Goal: Task Accomplishment & Management: Complete application form

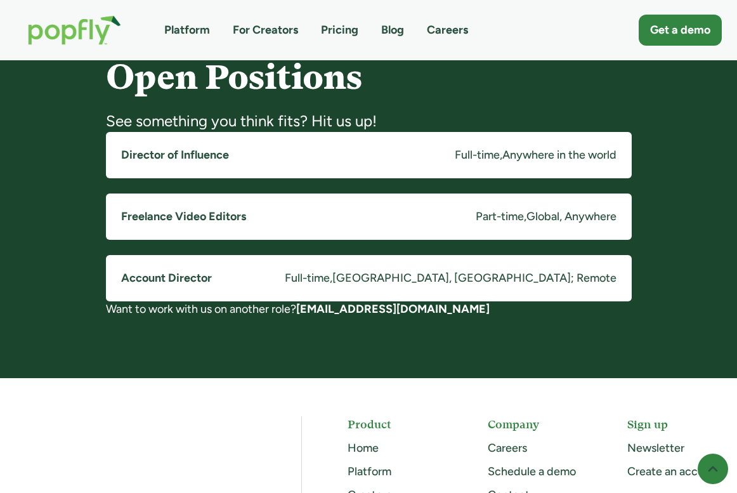
scroll to position [998, 0]
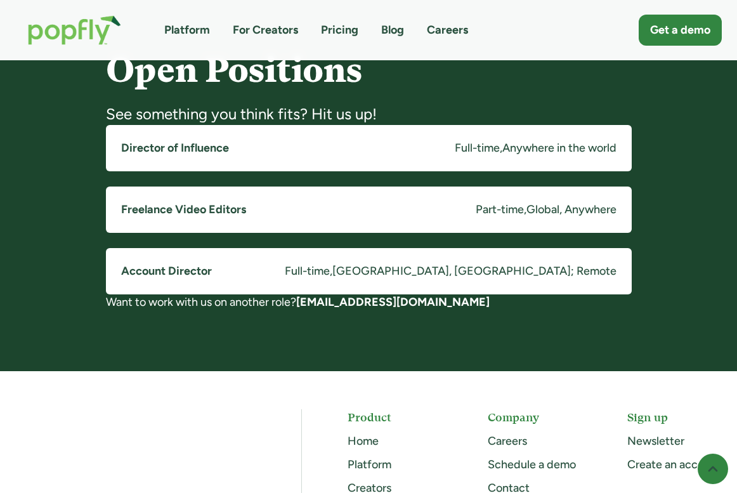
click at [404, 150] on link "Director of Influence Full-time , Anywhere in the world" at bounding box center [369, 148] width 526 height 46
click at [331, 272] on link "Account Director Full-time , Costa Mesa, CA; Remote" at bounding box center [369, 271] width 526 height 46
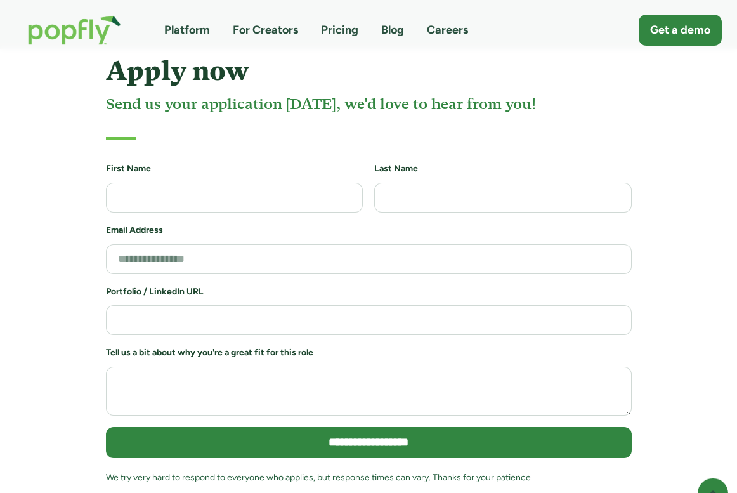
scroll to position [2716, 0]
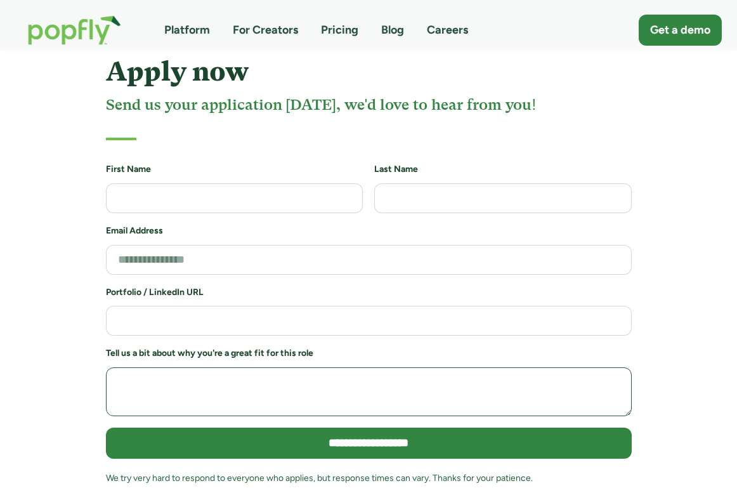
click at [365, 367] on textarea "Job Application Form" at bounding box center [369, 391] width 526 height 49
type textarea "*"
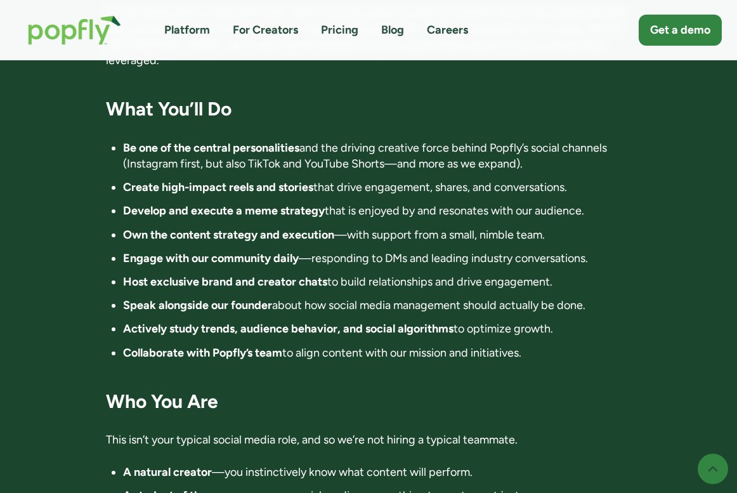
scroll to position [1117, 0]
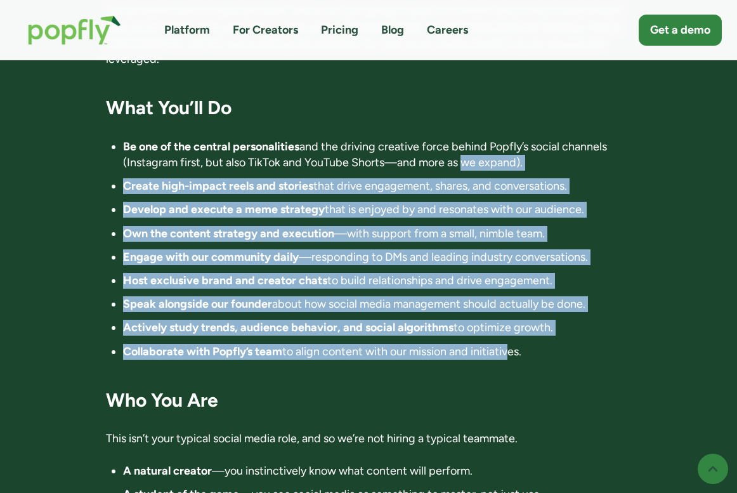
drag, startPoint x: 460, startPoint y: 126, endPoint x: 509, endPoint y: 325, distance: 204.3
click at [509, 325] on ul "Be one of the central personalities and the driving creative force behind Popfl…" at bounding box center [369, 249] width 526 height 221
click at [509, 344] on li "Collaborate with Popfly’s team to align content with our mission and initiative…" at bounding box center [377, 352] width 509 height 16
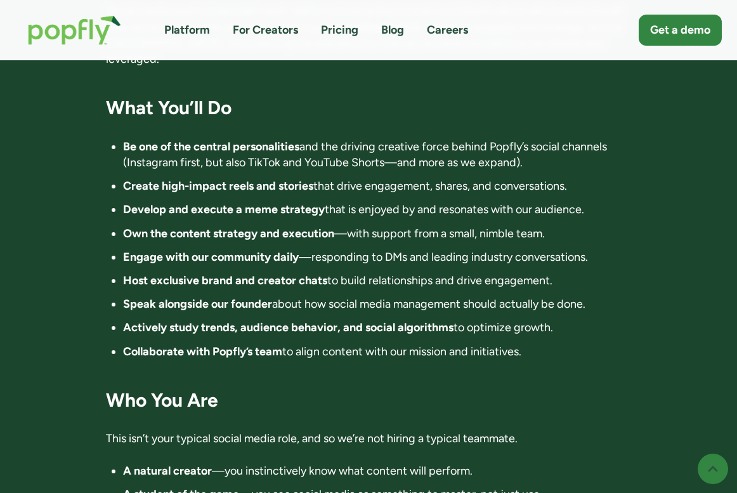
drag, startPoint x: 561, startPoint y: 317, endPoint x: 128, endPoint y: 114, distance: 478.1
click at [128, 139] on ul "Be one of the central personalities and the driving creative force behind Popfl…" at bounding box center [369, 249] width 526 height 221
click at [128, 140] on strong "Be one of the central personalities" at bounding box center [211, 147] width 176 height 14
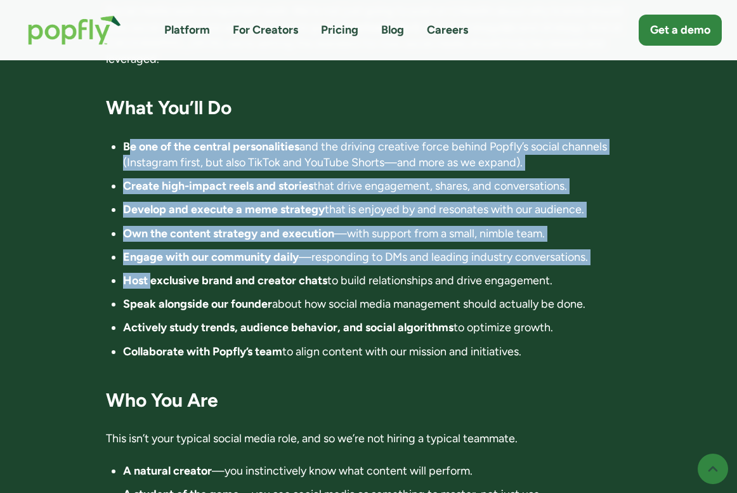
drag, startPoint x: 128, startPoint y: 114, endPoint x: 150, endPoint y: 247, distance: 135.0
click at [150, 247] on ul "Be one of the central personalities and the driving creative force behind Popfl…" at bounding box center [369, 249] width 526 height 221
click at [150, 273] on strong "Host exclusive brand and creator chats" at bounding box center [225, 280] width 204 height 14
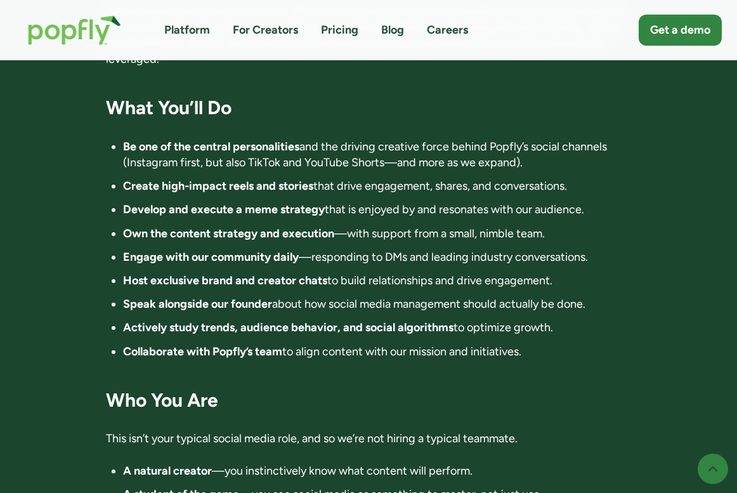
drag, startPoint x: 532, startPoint y: 310, endPoint x: 257, endPoint y: 127, distance: 330.2
click at [257, 139] on ul "Be one of the central personalities and the driving creative force behind Popfl…" at bounding box center [369, 249] width 526 height 221
click at [257, 139] on li "Be one of the central personalities and the driving creative force behind Popfl…" at bounding box center [377, 155] width 509 height 32
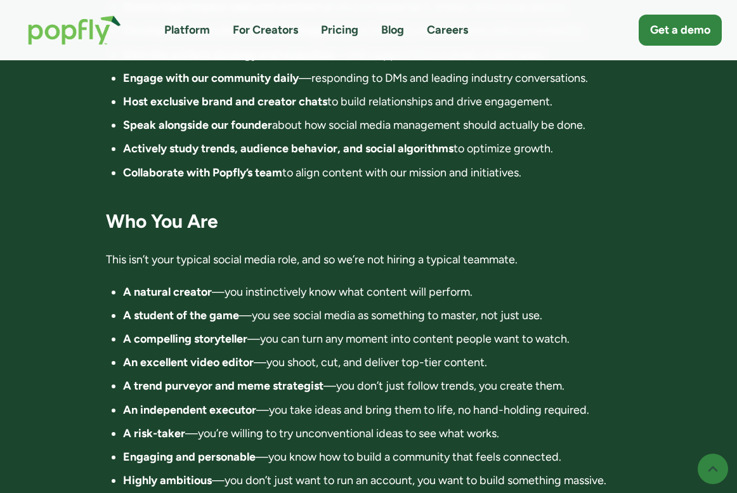
scroll to position [1348, 0]
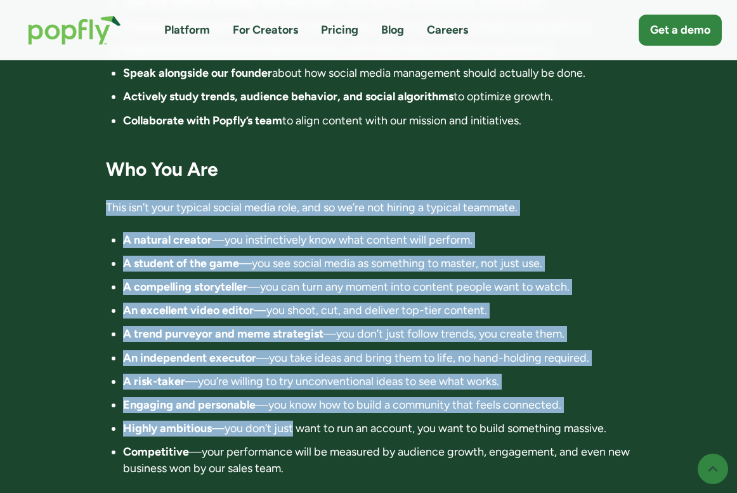
drag, startPoint x: 257, startPoint y: 127, endPoint x: 293, endPoint y: 404, distance: 279.4
click at [293, 404] on div "Director of Influence 📍 Location: Anywhere in the world. Fully remote 💰 Compens…" at bounding box center [369, 151] width 526 height 2414
click at [293, 420] on li "Highly ambitious —you don’t just want to run an account, you want to build some…" at bounding box center [377, 428] width 509 height 16
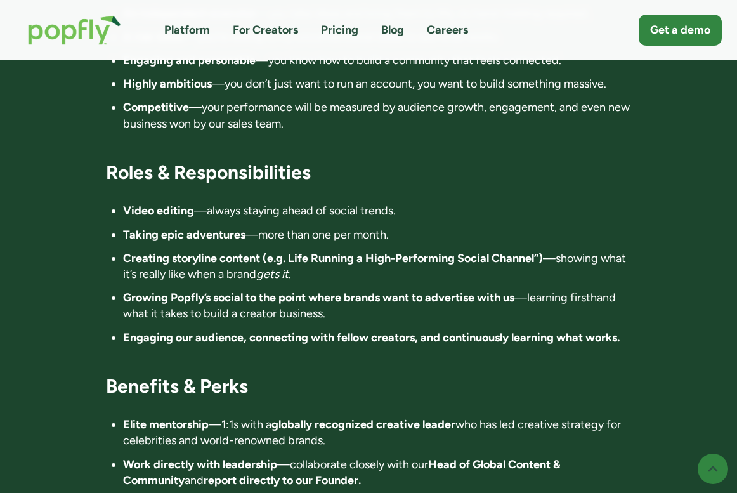
scroll to position [1697, 0]
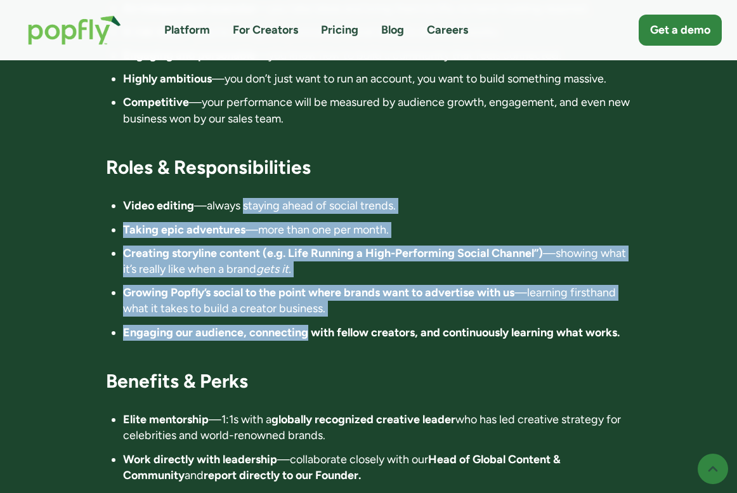
drag, startPoint x: 244, startPoint y: 178, endPoint x: 308, endPoint y: 301, distance: 138.7
click at [308, 301] on ul "Video editing —always staying ahead of social trends. Taking epic adventures —m…" at bounding box center [369, 269] width 526 height 142
click at [308, 325] on strong "Engaging our audience, connecting with fellow creators, and continuously learni…" at bounding box center [371, 332] width 497 height 14
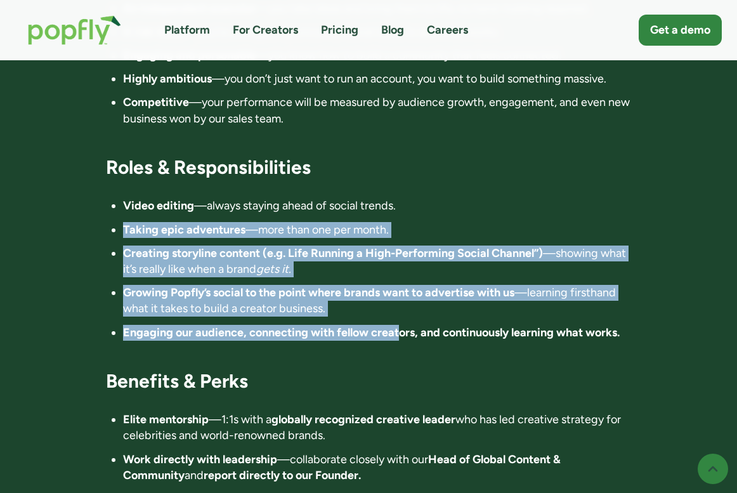
drag, startPoint x: 398, startPoint y: 303, endPoint x: 244, endPoint y: 185, distance: 193.6
click at [244, 198] on ul "Video editing —always staying ahead of social trends. Taking epic adventures —m…" at bounding box center [369, 269] width 526 height 142
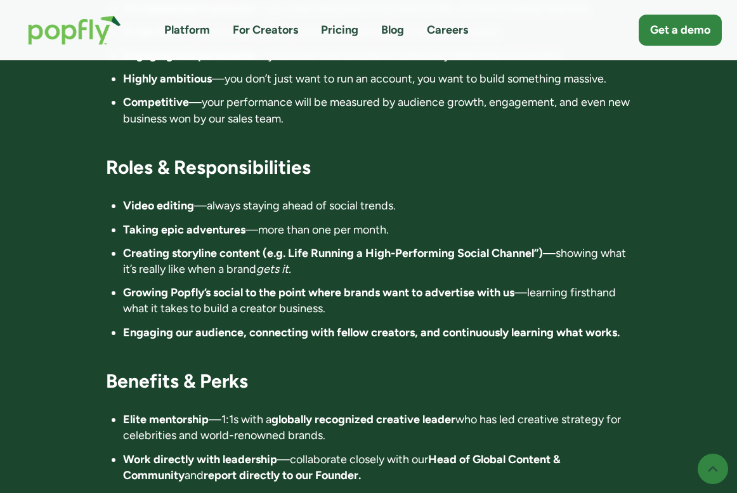
click at [265, 262] on em "gets it." at bounding box center [273, 269] width 35 height 14
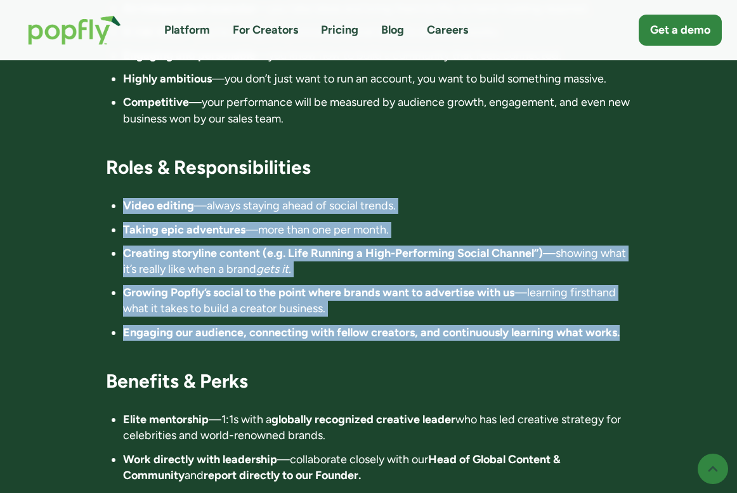
drag, startPoint x: 651, startPoint y: 307, endPoint x: 221, endPoint y: 163, distance: 453.5
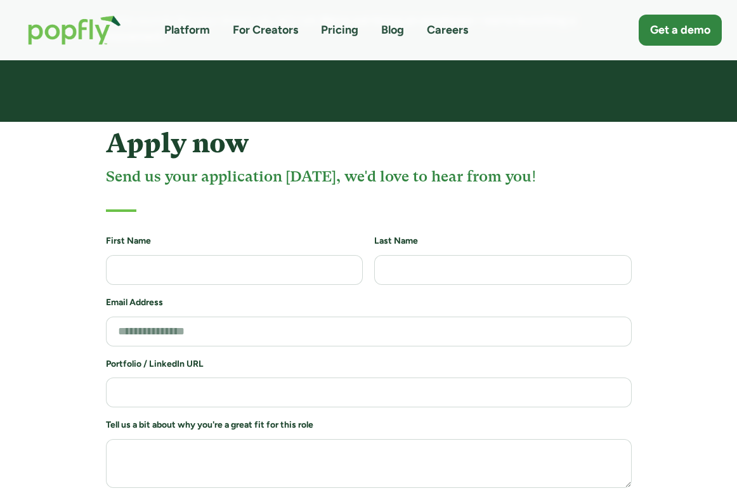
scroll to position [2643, 0]
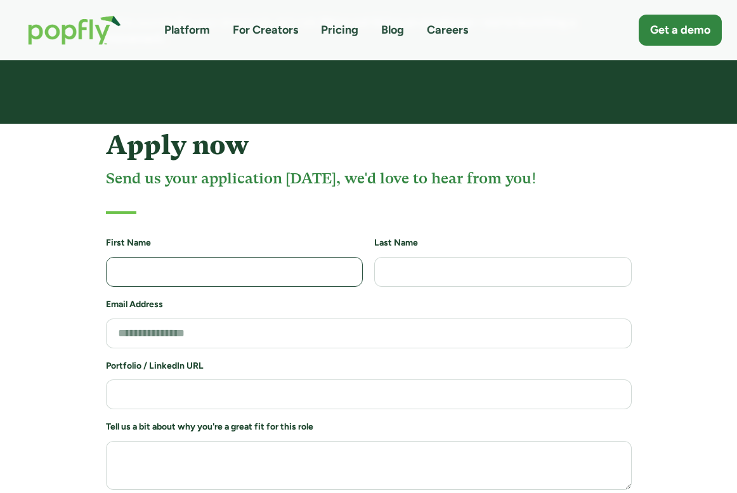
click at [200, 257] on input "Job Application Form" at bounding box center [234, 272] width 257 height 30
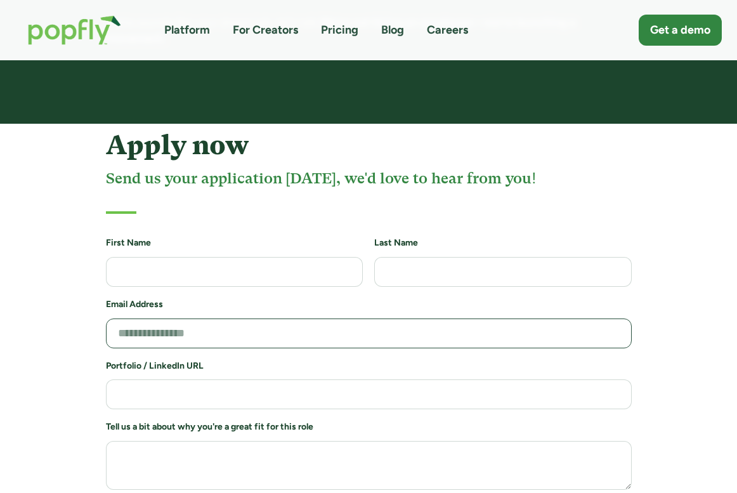
click at [159, 318] on input "Job Application Form" at bounding box center [369, 333] width 526 height 30
type input "**********"
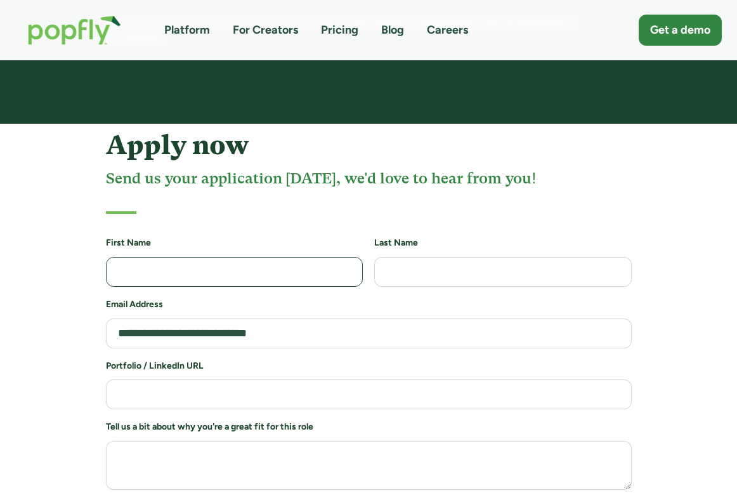
click at [212, 257] on input "Job Application Form" at bounding box center [234, 272] width 257 height 30
type input "*******"
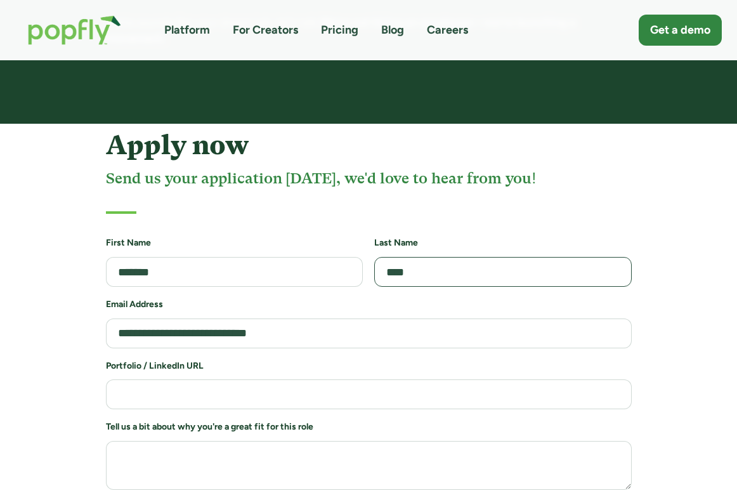
type input "****"
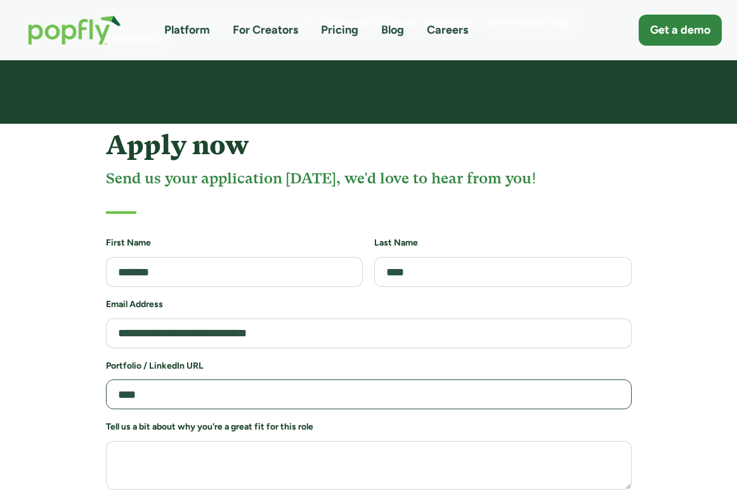
drag, startPoint x: 185, startPoint y: 370, endPoint x: 30, endPoint y: 366, distance: 154.8
click at [30, 366] on div "**********" at bounding box center [368, 355] width 737 height 451
paste input "**********"
drag, startPoint x: 152, startPoint y: 359, endPoint x: 70, endPoint y: 356, distance: 82.5
click at [70, 356] on div "**********" at bounding box center [368, 355] width 737 height 451
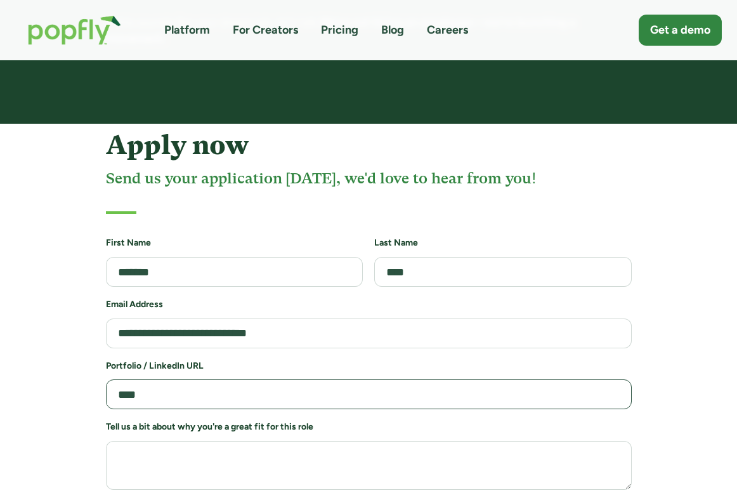
type input "**********"
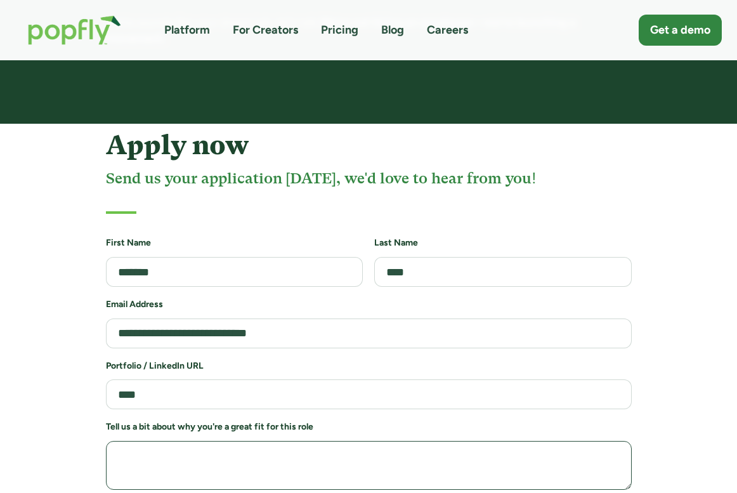
click at [235, 441] on textarea "Job Application Form" at bounding box center [369, 465] width 526 height 49
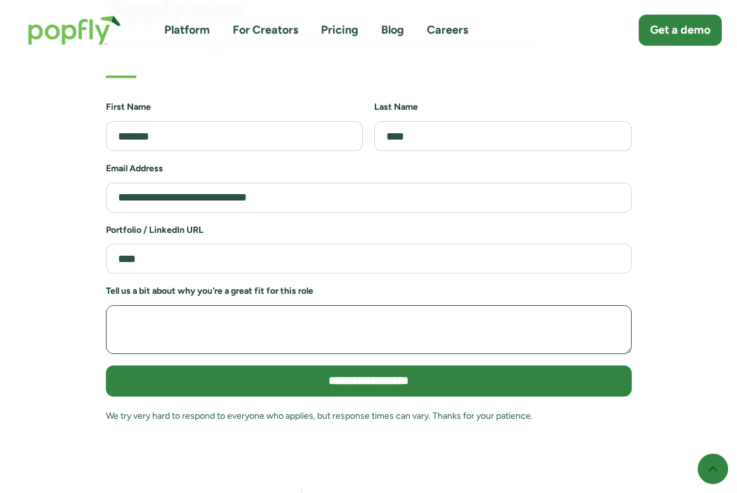
scroll to position [2781, 0]
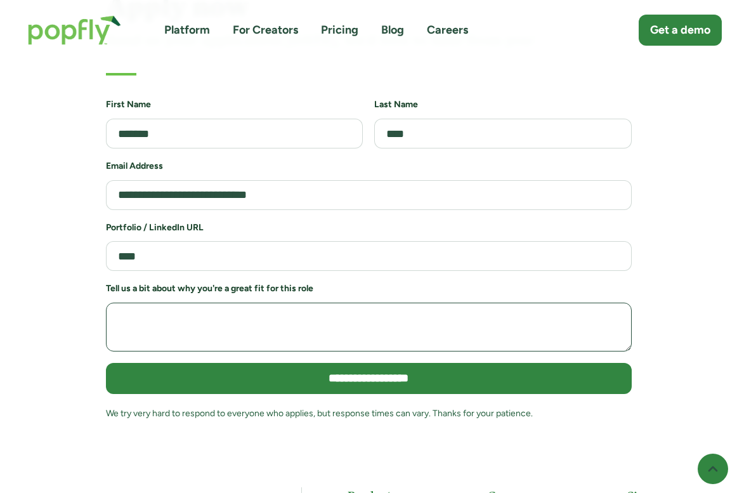
click at [259, 303] on textarea "Job Application Form" at bounding box center [369, 327] width 526 height 49
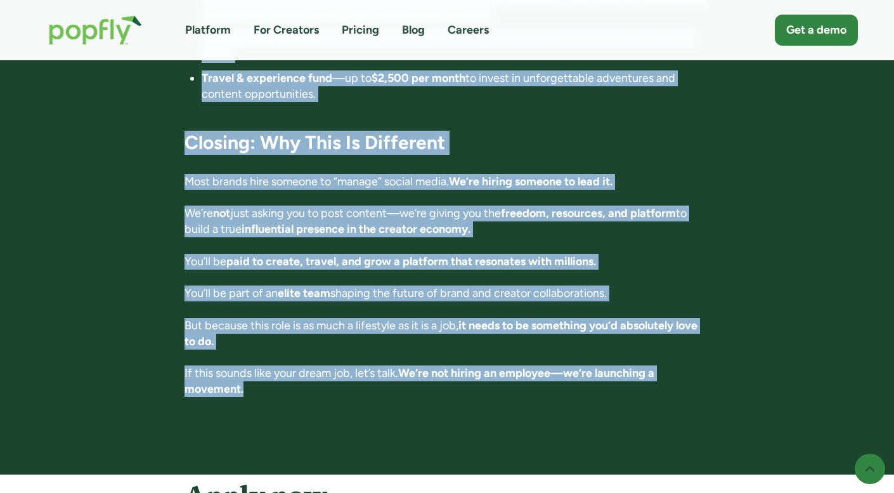
scroll to position [2293, 0]
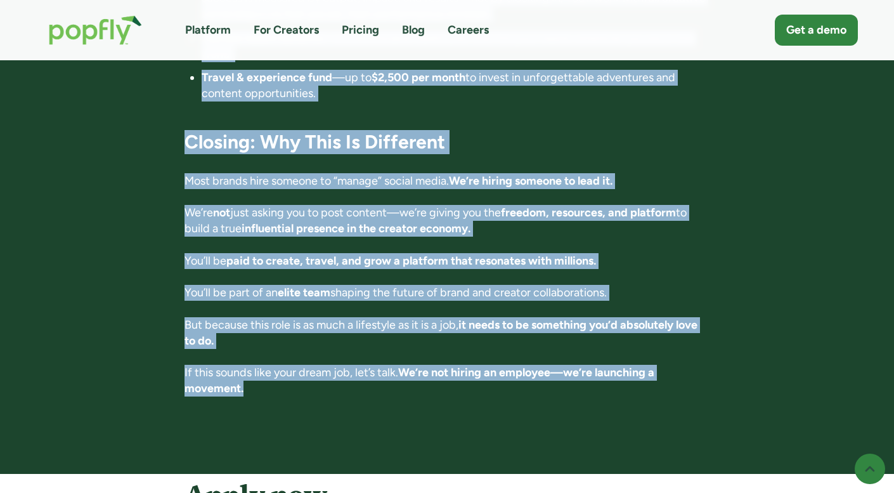
drag, startPoint x: 190, startPoint y: 284, endPoint x: 471, endPoint y: 386, distance: 298.3
copy div "Director of Influence 📍 Location: Anywhere in the world. Fully remote 💰 Compens…"
click at [381, 221] on strong "influential presence in the creator economy." at bounding box center [356, 228] width 229 height 14
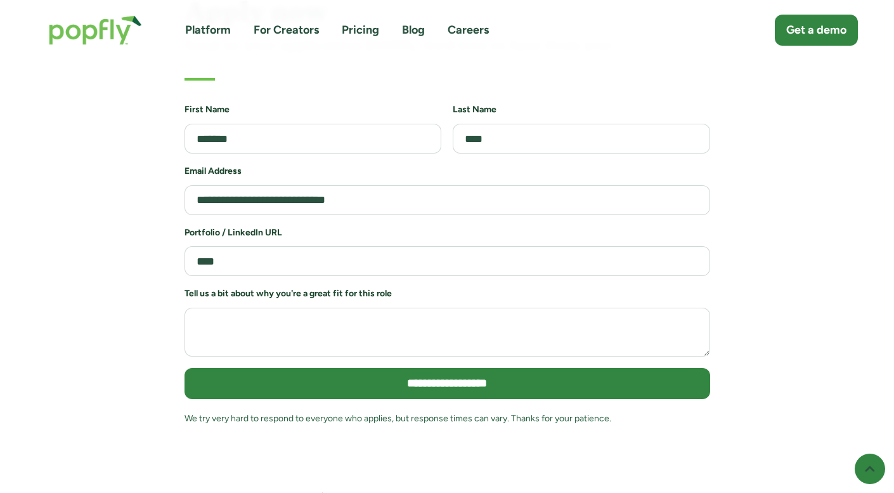
scroll to position [2783, 0]
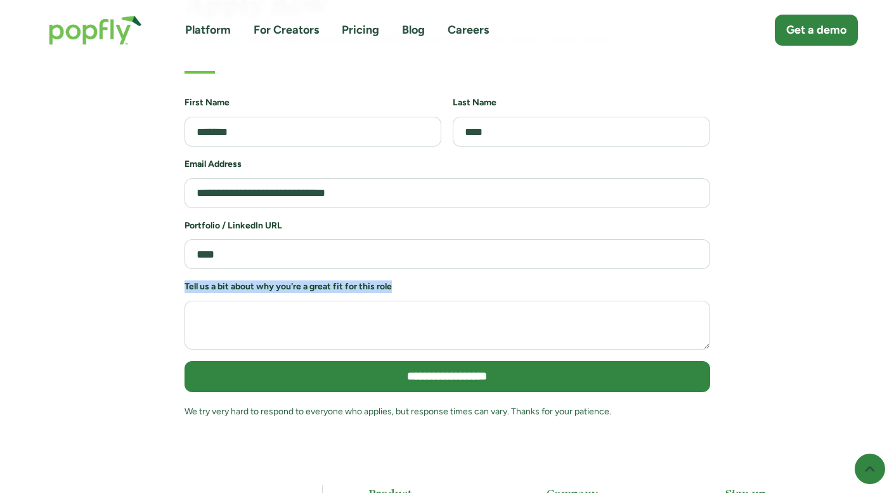
drag, startPoint x: 403, startPoint y: 264, endPoint x: 164, endPoint y: 258, distance: 238.5
click at [164, 258] on div "**********" at bounding box center [447, 215] width 852 height 451
copy h6 "Tell us a bit about why you're a great fit for this role"
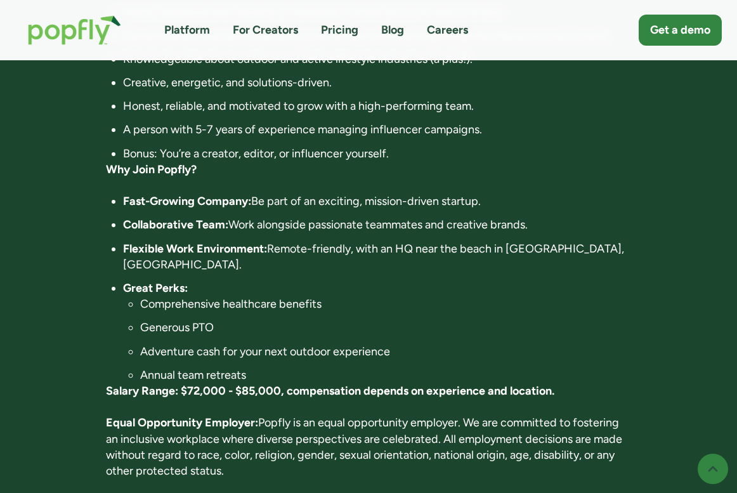
scroll to position [807, 0]
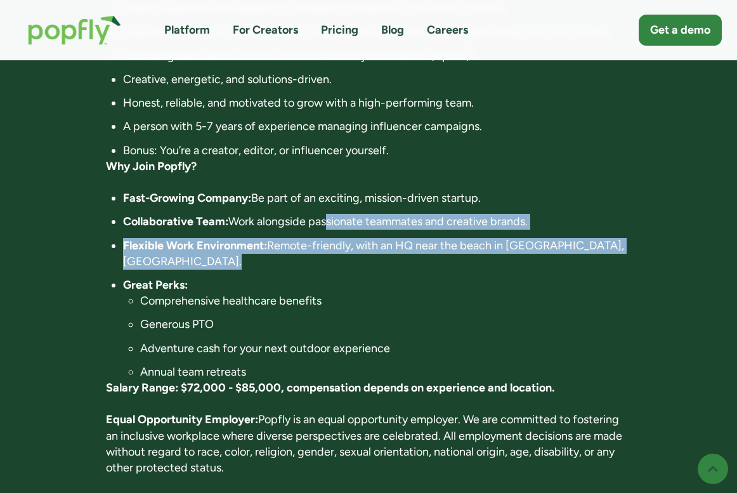
drag, startPoint x: 0, startPoint y: 0, endPoint x: 329, endPoint y: 213, distance: 391.6
click at [329, 213] on ul "Fast-Growing Company: Be part of an exciting, mission-driven startup. Collabora…" at bounding box center [369, 285] width 526 height 190
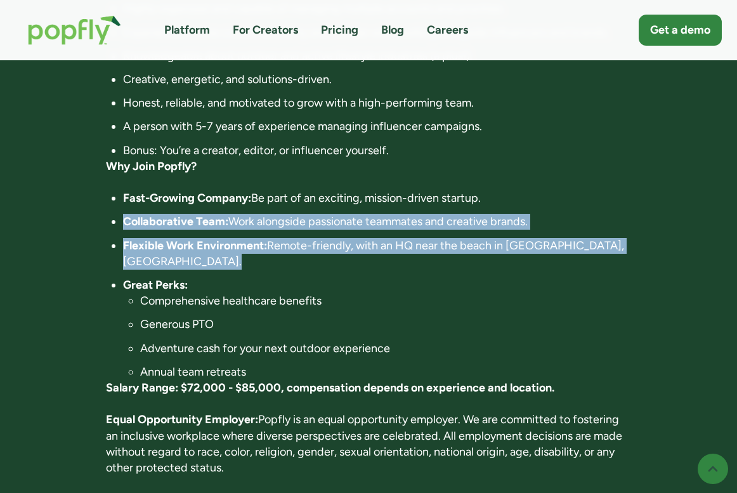
click at [329, 213] on ul "Fast-Growing Company: Be part of an exciting, mission-driven startup. Collabora…" at bounding box center [369, 285] width 526 height 190
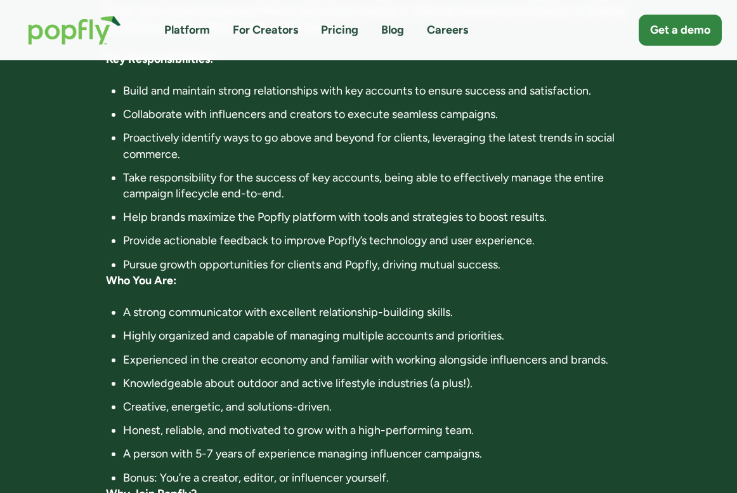
scroll to position [0, 0]
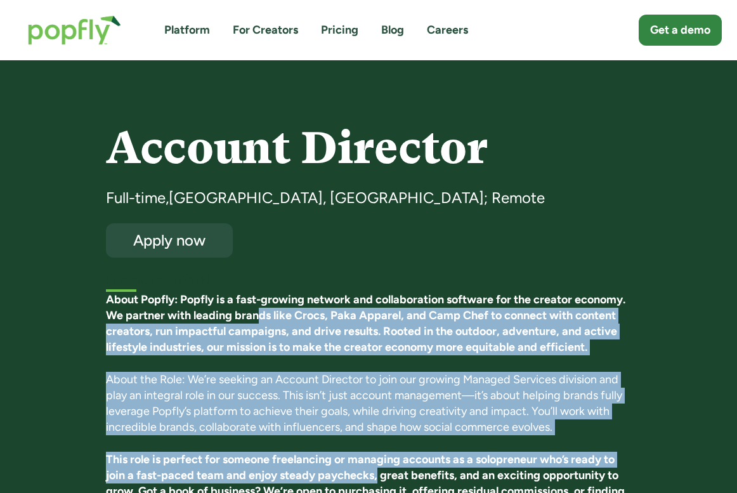
drag, startPoint x: 256, startPoint y: 309, endPoint x: 377, endPoint y: 476, distance: 206.7
click at [377, 476] on strong "This role is perfect for someone freelancing or managing accounts as a solopren…" at bounding box center [365, 483] width 519 height 62
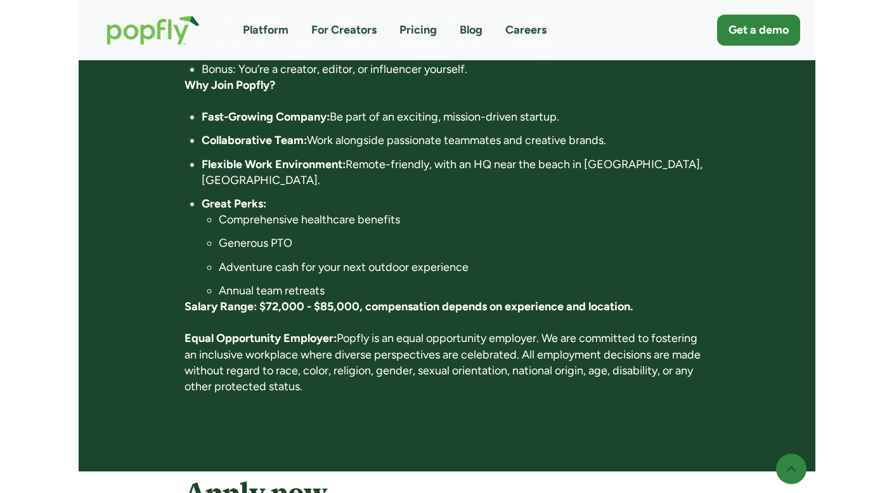
scroll to position [1150, 0]
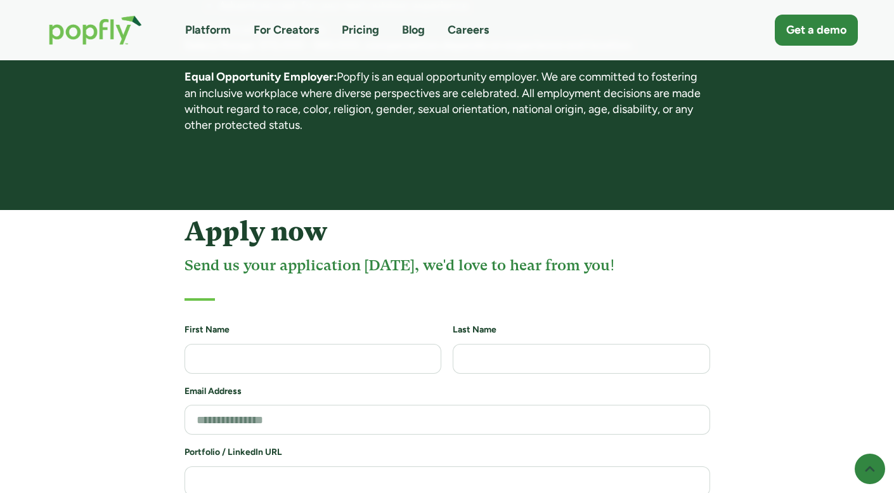
click at [93, 33] on img "home" at bounding box center [95, 30] width 119 height 55
